Goal: Task Accomplishment & Management: Manage account settings

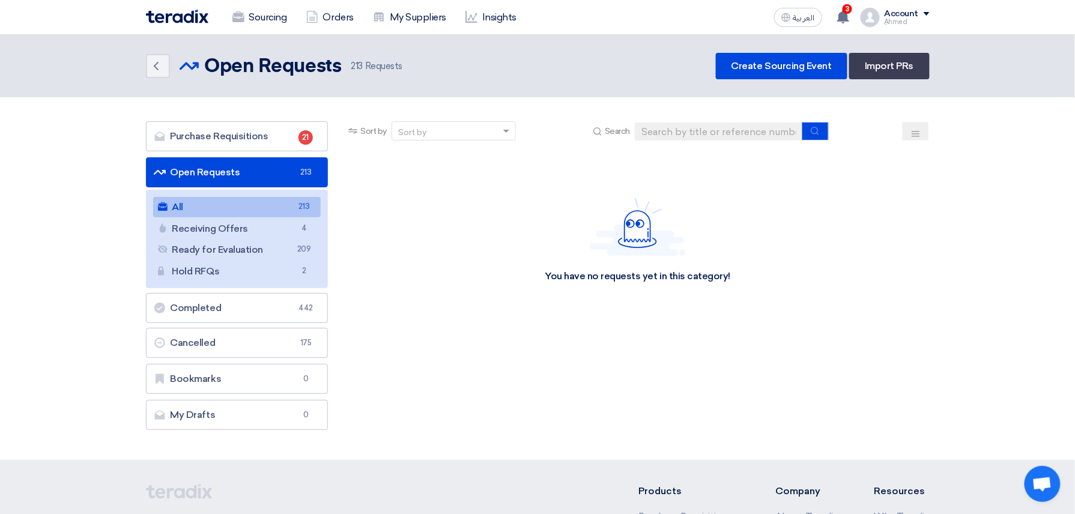
click at [681, 124] on input at bounding box center [719, 131] width 168 height 18
click at [295, 124] on link "Purchase Requisitions Purchase Requisitions 21" at bounding box center [237, 136] width 183 height 30
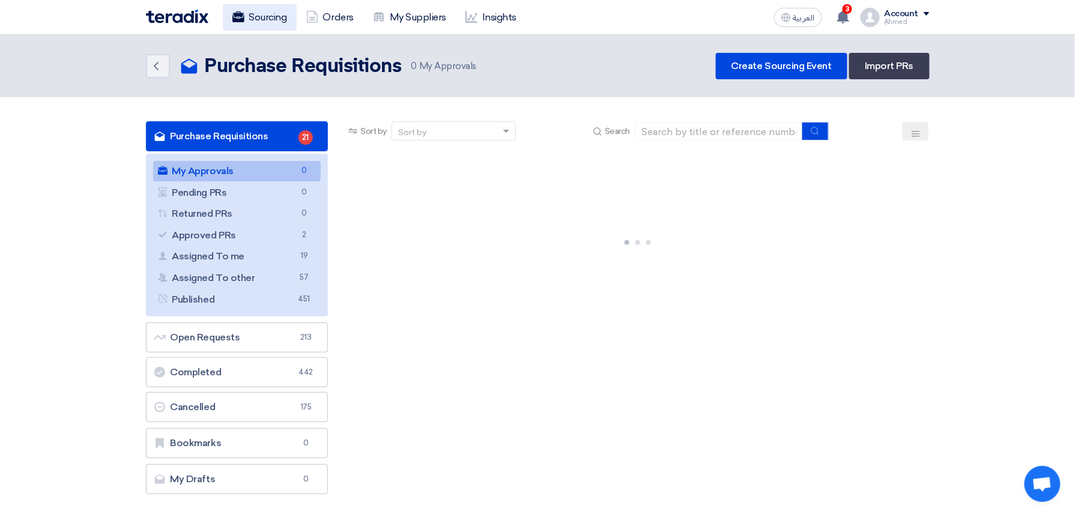
drag, startPoint x: 256, startPoint y: 18, endPoint x: 430, endPoint y: 19, distance: 174.1
click at [255, 16] on link "Sourcing" at bounding box center [260, 17] width 74 height 26
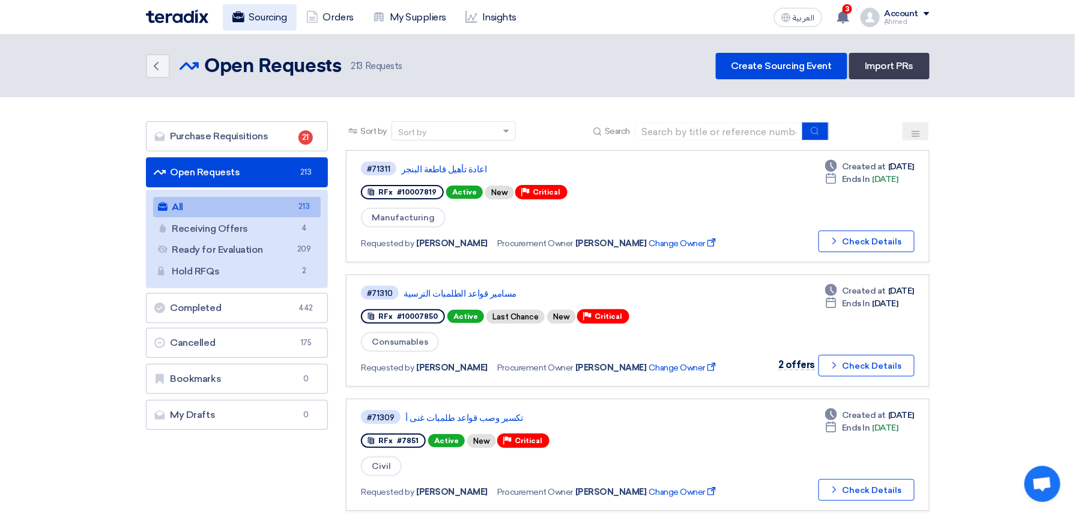
click at [267, 18] on link "Sourcing" at bounding box center [260, 17] width 74 height 26
click at [277, 16] on link "Sourcing" at bounding box center [260, 17] width 74 height 26
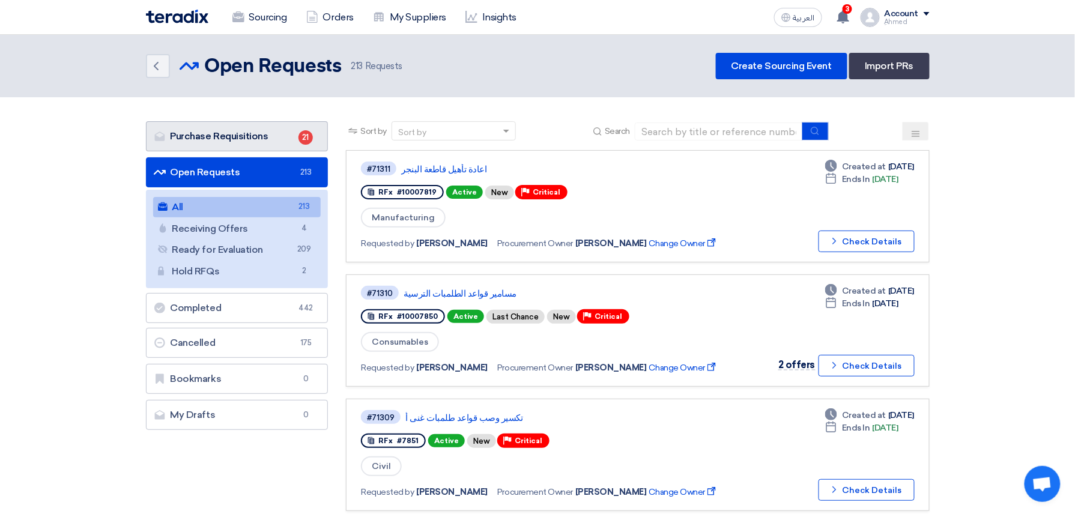
click at [271, 125] on link "Purchase Requisitions Purchase Requisitions 21" at bounding box center [237, 136] width 183 height 30
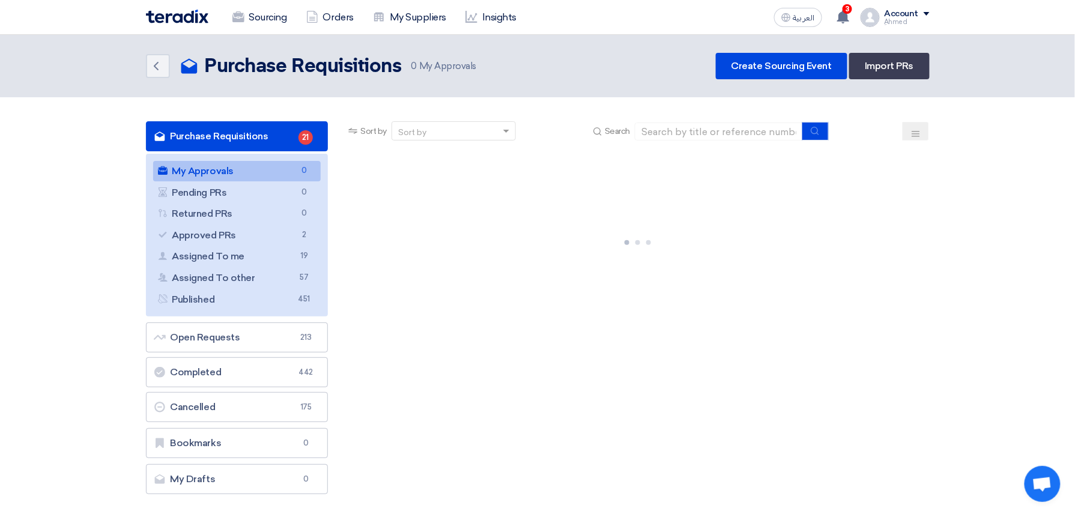
click at [271, 125] on link "Purchase Requisitions Purchase Requisitions 21" at bounding box center [237, 136] width 183 height 30
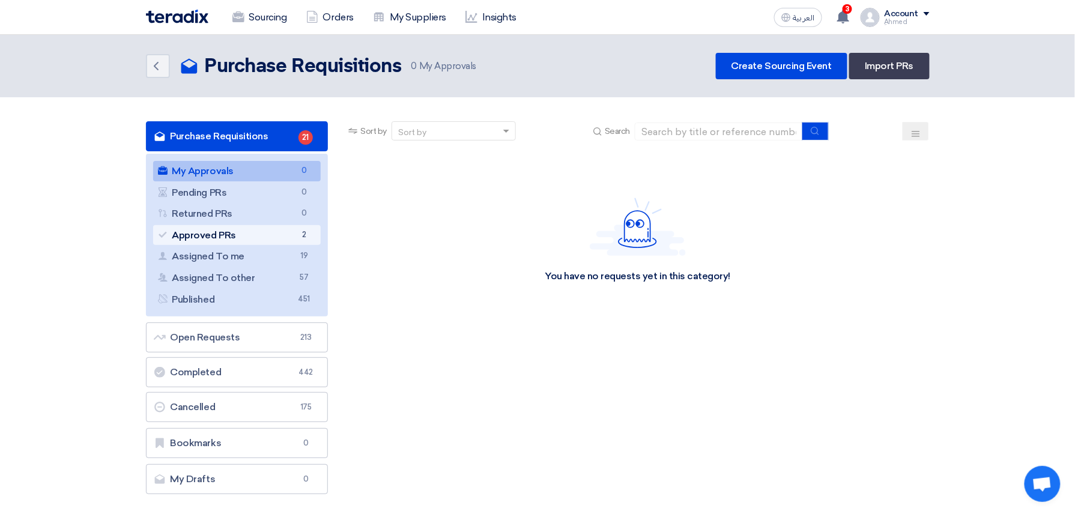
click at [248, 234] on link "Approved PRs Approved PRs 2" at bounding box center [237, 235] width 168 height 20
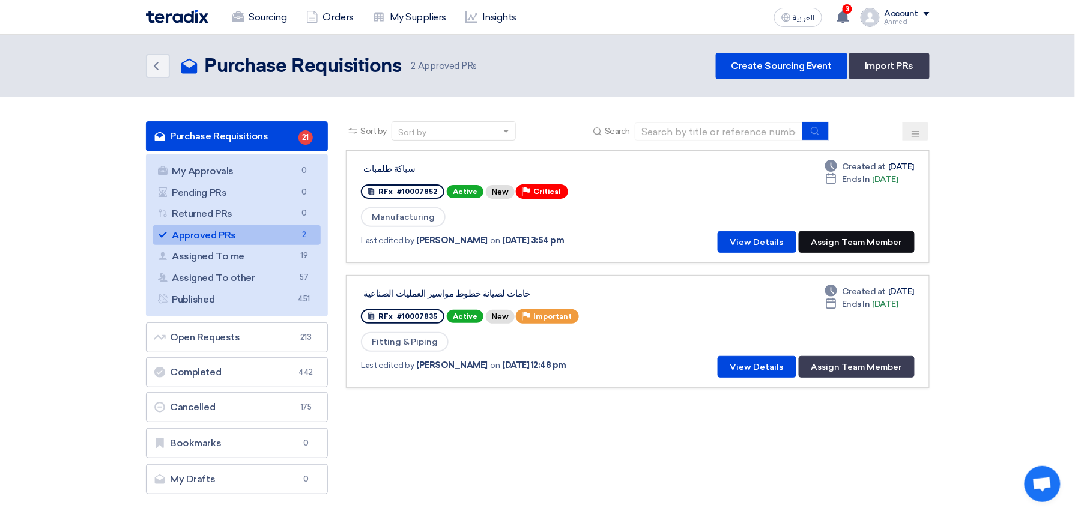
click at [902, 243] on button "Assign Team Member" at bounding box center [857, 242] width 116 height 22
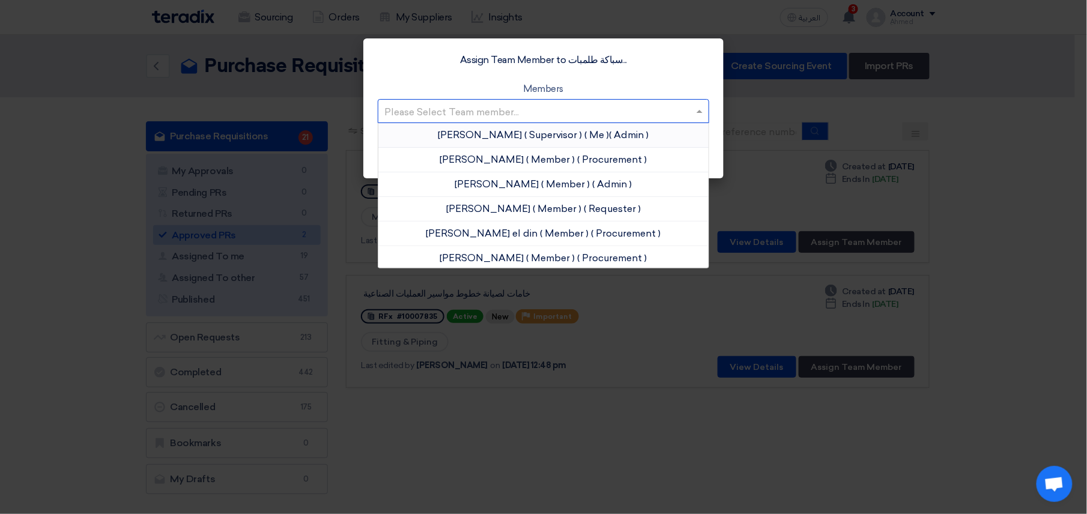
click at [520, 107] on input "text" at bounding box center [537, 112] width 306 height 20
click at [478, 138] on span "[PERSON_NAME]" at bounding box center [480, 134] width 84 height 11
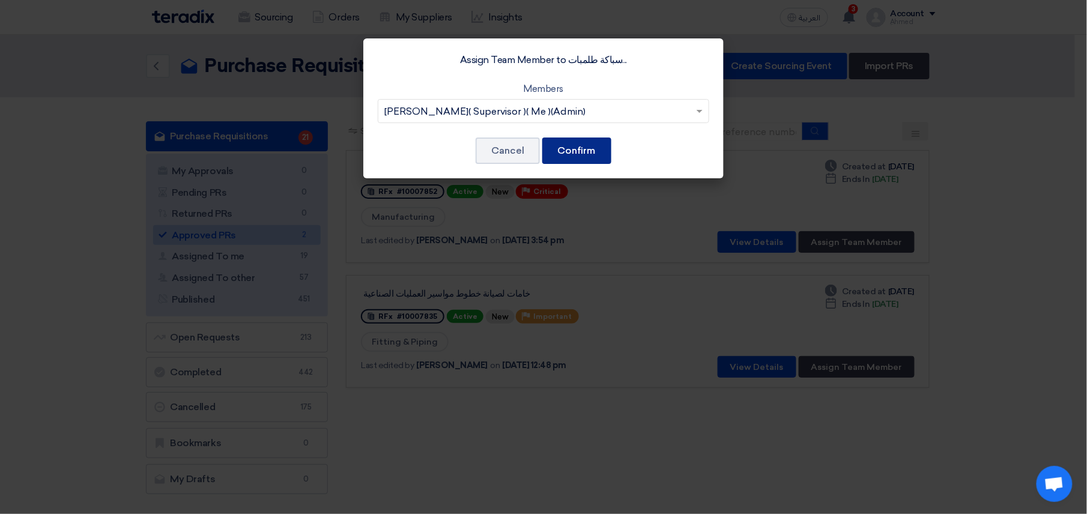
click at [572, 150] on button "Confirm" at bounding box center [576, 151] width 69 height 26
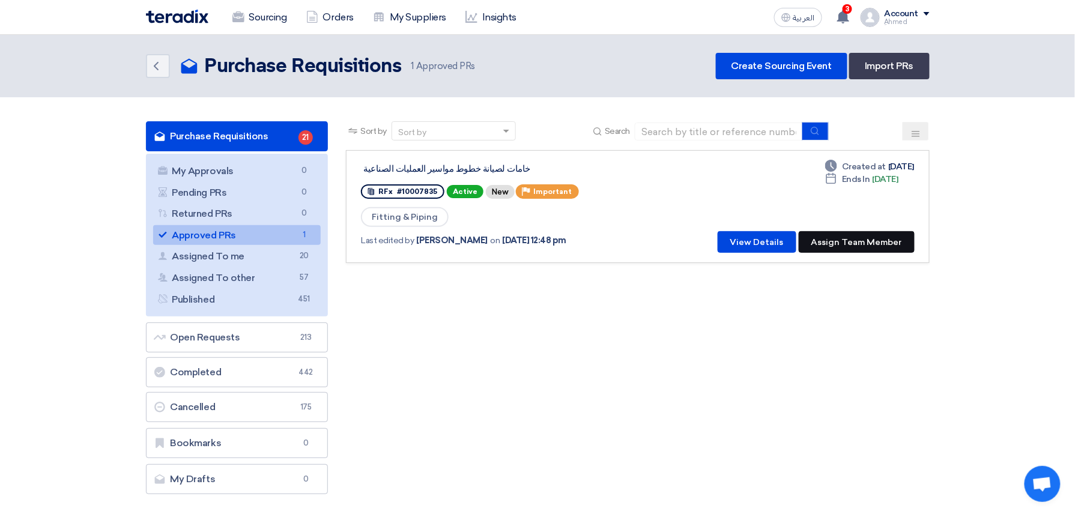
click at [889, 239] on button "Assign Team Member" at bounding box center [857, 242] width 116 height 22
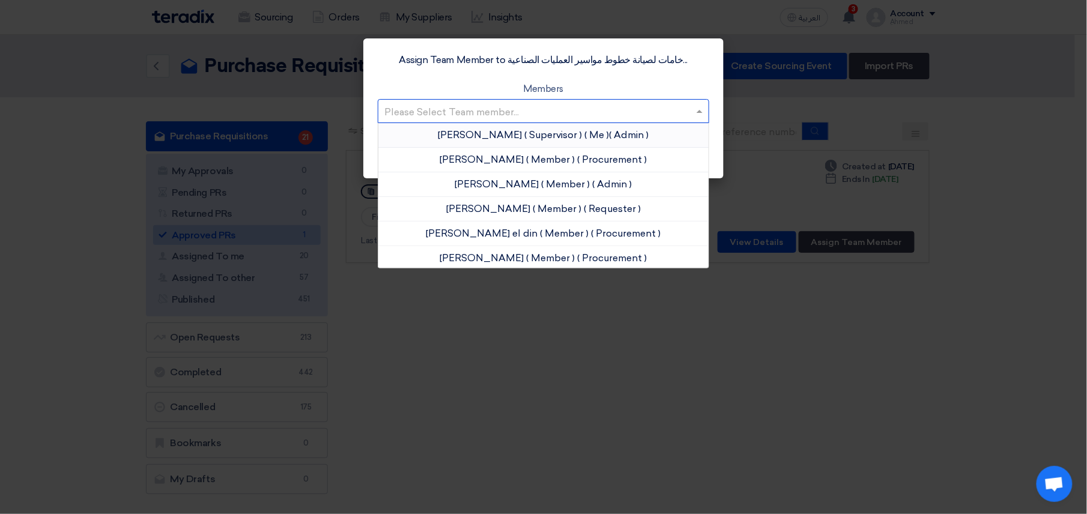
click at [522, 112] on input "text" at bounding box center [537, 112] width 306 height 20
click at [470, 131] on span "[PERSON_NAME]" at bounding box center [480, 134] width 84 height 11
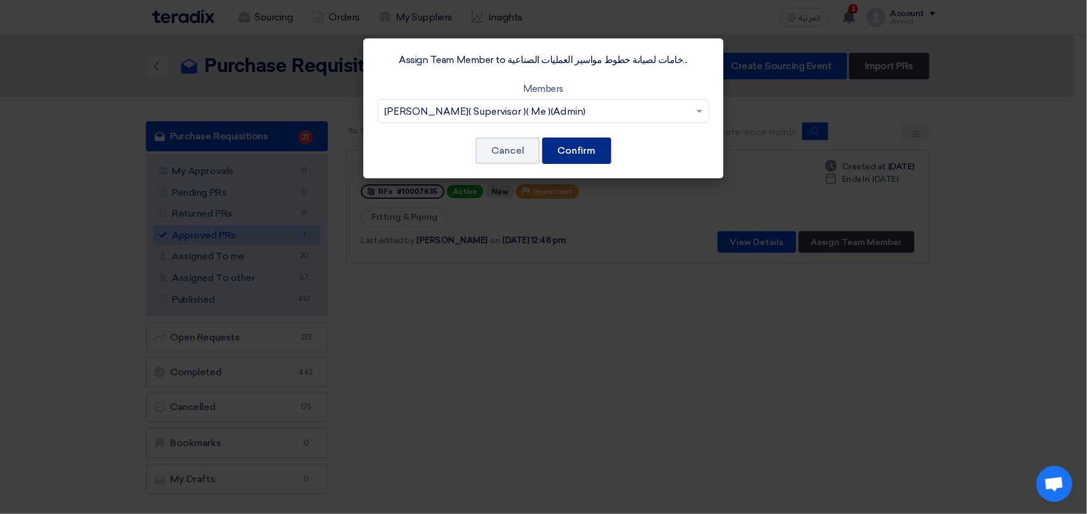
click at [574, 144] on button "Confirm" at bounding box center [576, 151] width 69 height 26
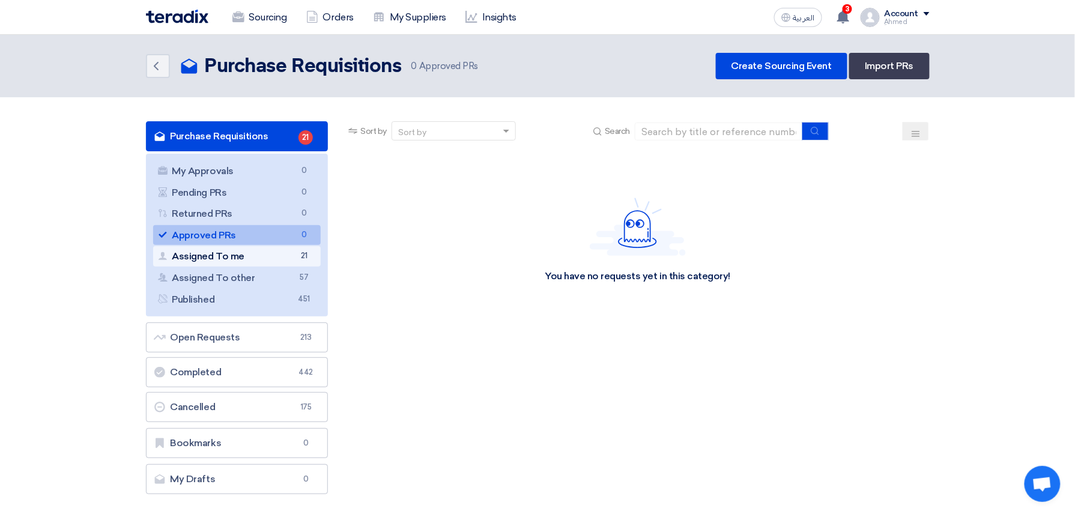
drag, startPoint x: 198, startPoint y: 252, endPoint x: 205, endPoint y: 246, distance: 9.3
click at [205, 246] on link "Assigned To me Assigned To me 21" at bounding box center [237, 256] width 168 height 20
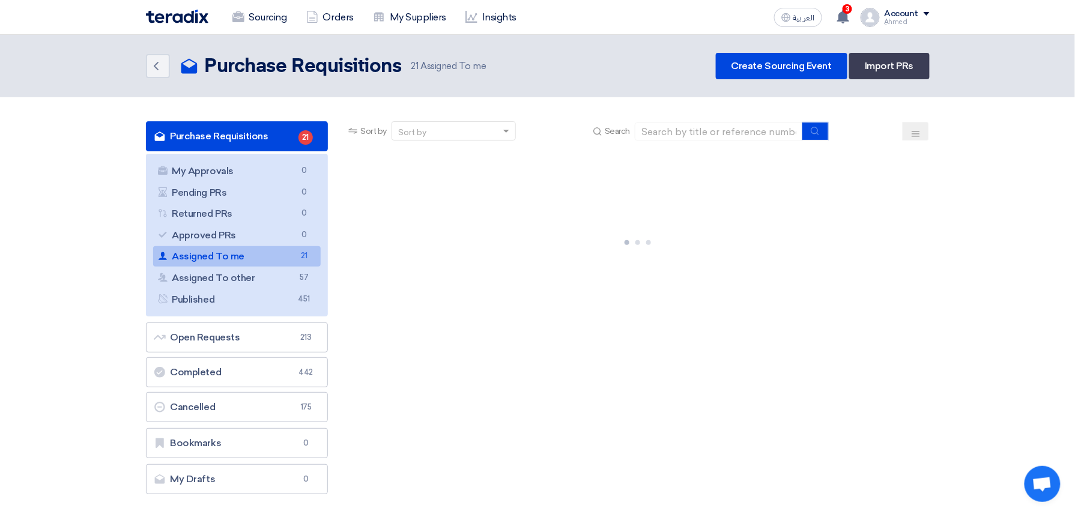
click at [208, 256] on link "Assigned To me Assigned To me 21" at bounding box center [237, 256] width 168 height 20
